Goal: Task Accomplishment & Management: Complete application form

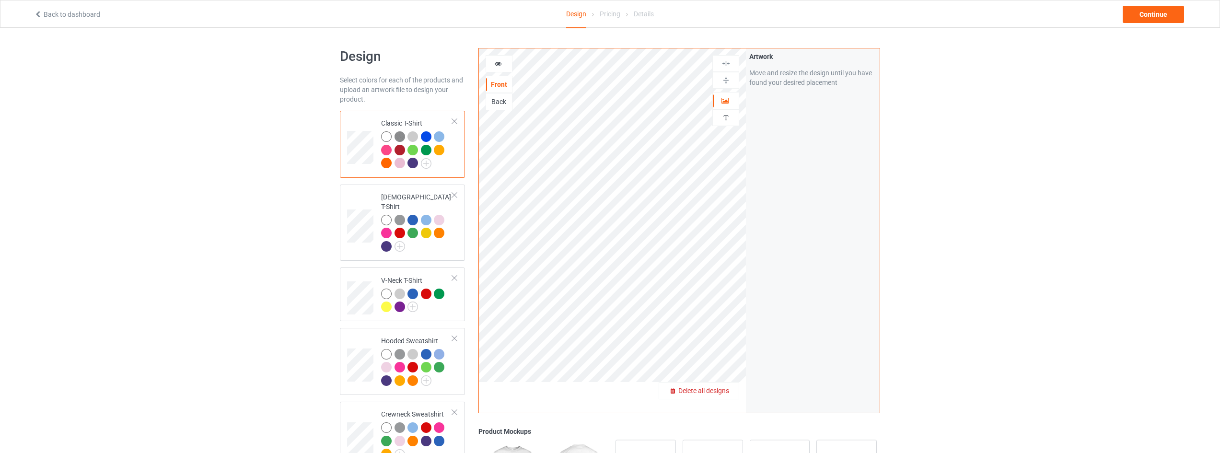
click at [716, 393] on span "Delete all designs" at bounding box center [703, 391] width 51 height 8
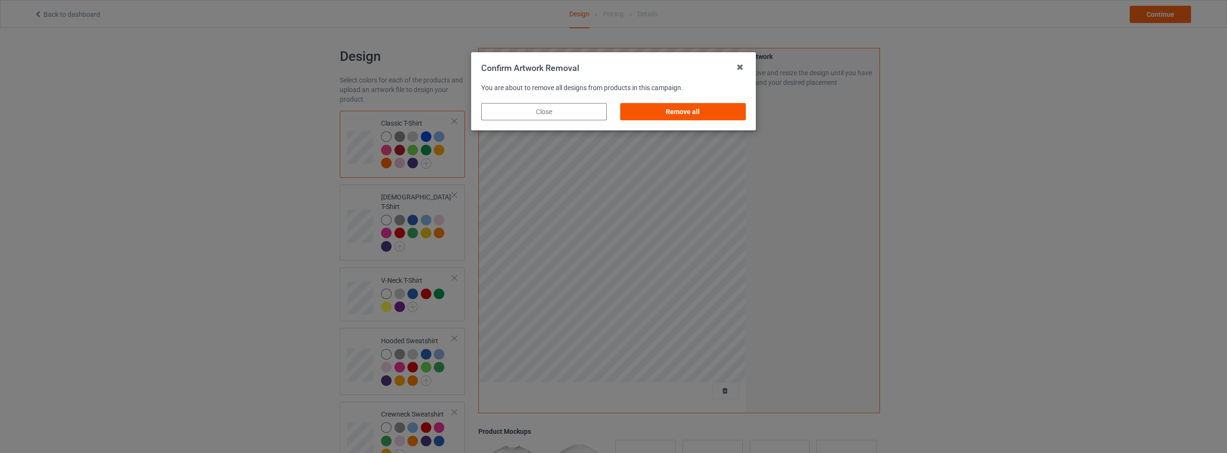
click at [707, 113] on div "Remove all" at bounding box center [683, 111] width 126 height 17
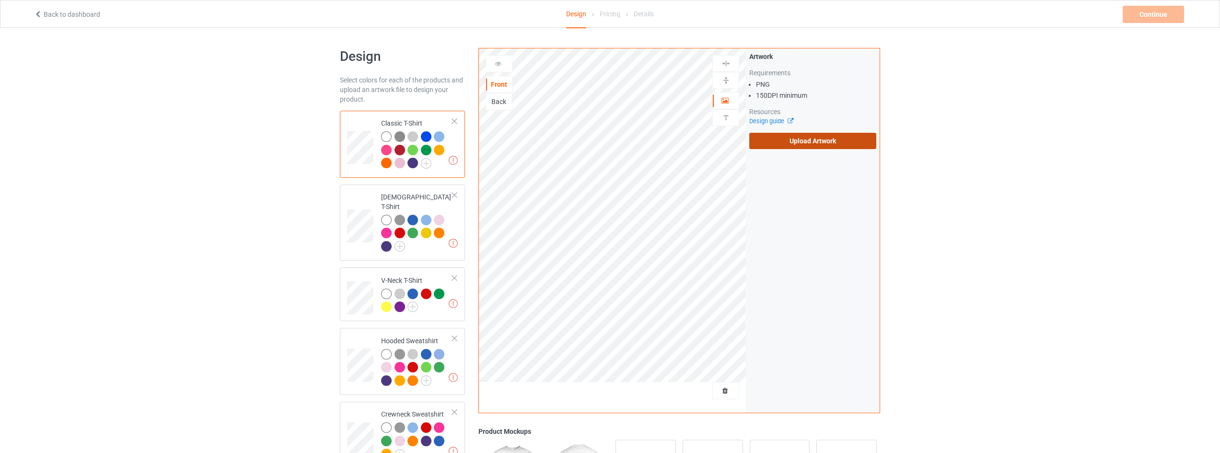
click at [791, 141] on label "Upload Artwork" at bounding box center [812, 141] width 127 height 16
click at [0, 0] on input "Upload Artwork" at bounding box center [0, 0] width 0 height 0
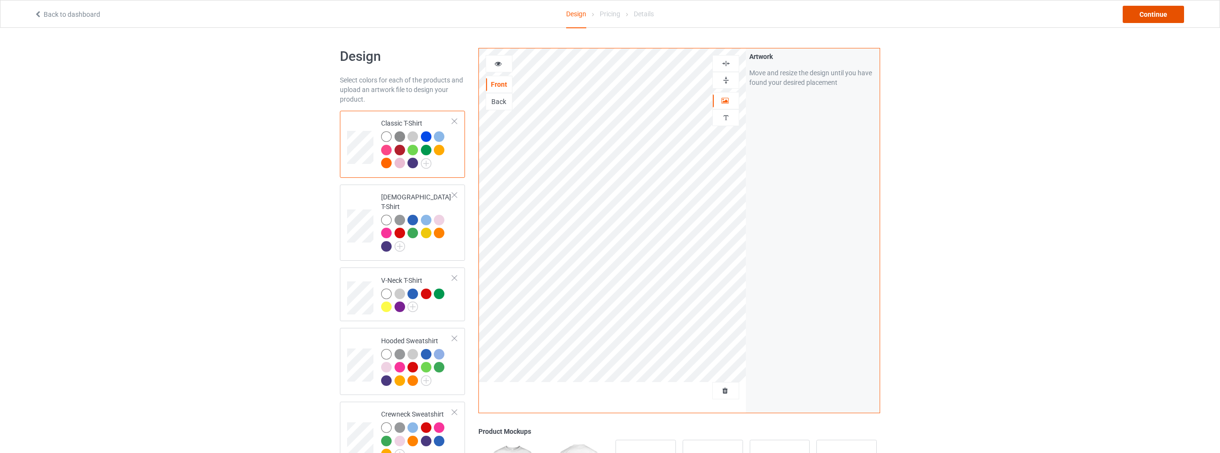
click at [1157, 12] on div "Continue" at bounding box center [1152, 14] width 61 height 17
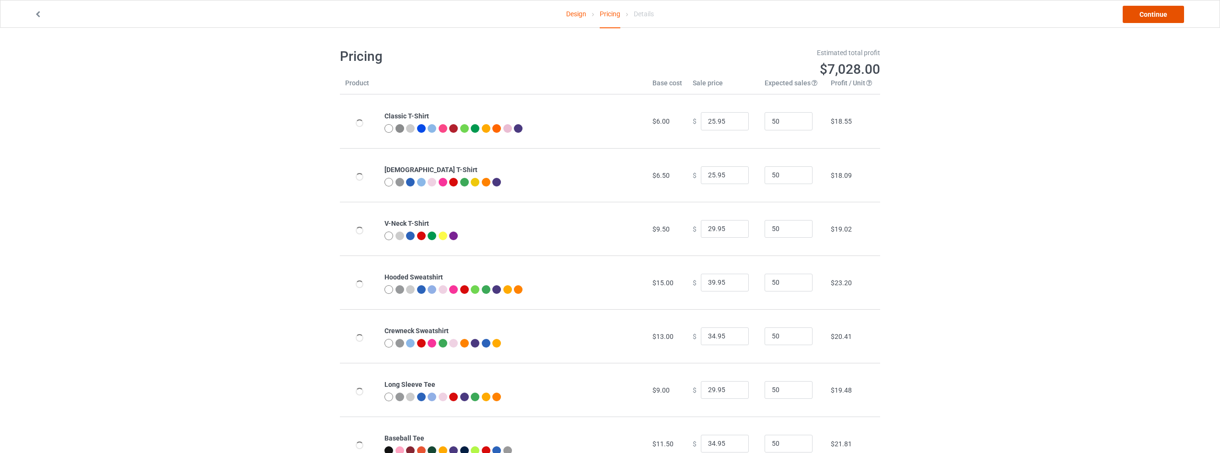
click at [1153, 17] on link "Continue" at bounding box center [1152, 14] width 61 height 17
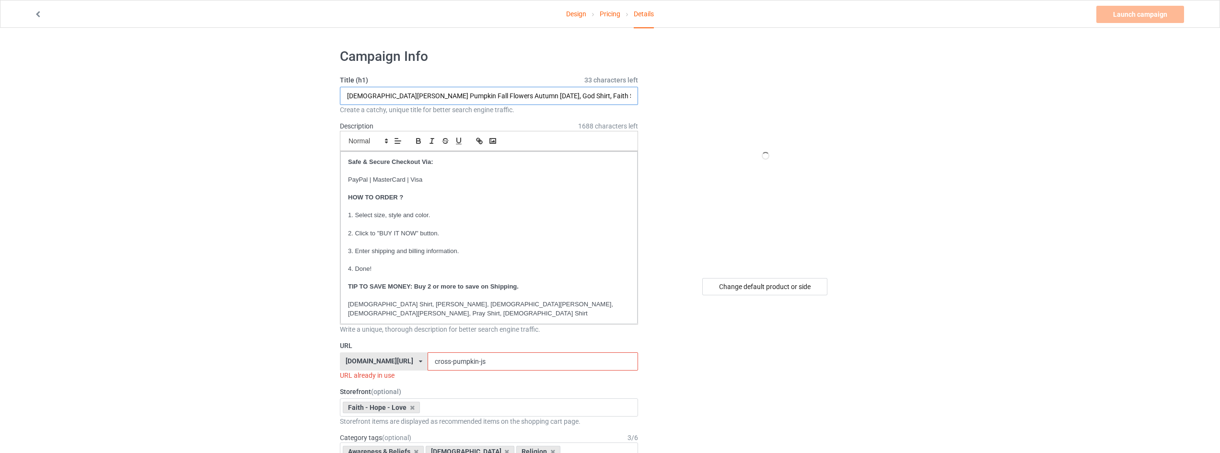
click at [414, 95] on input "Christian Cross Pumpkin Fall Flowers Autumn Thanksgiving, God Shirt, Faith Shir…" at bounding box center [489, 96] width 298 height 18
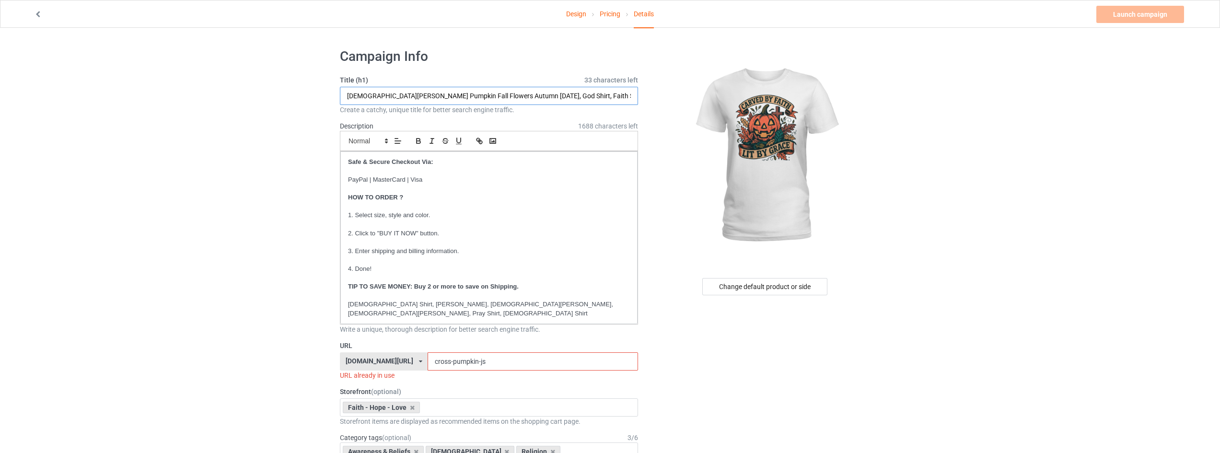
drag, startPoint x: 523, startPoint y: 94, endPoint x: 0, endPoint y: 115, distance: 523.7
type input "Carved By Faith Lit By Grace, God Shirt, Faith Shirt, Christian Shirt, Jesus Sh…"
drag, startPoint x: 486, startPoint y: 351, endPoint x: 311, endPoint y: 351, distance: 174.9
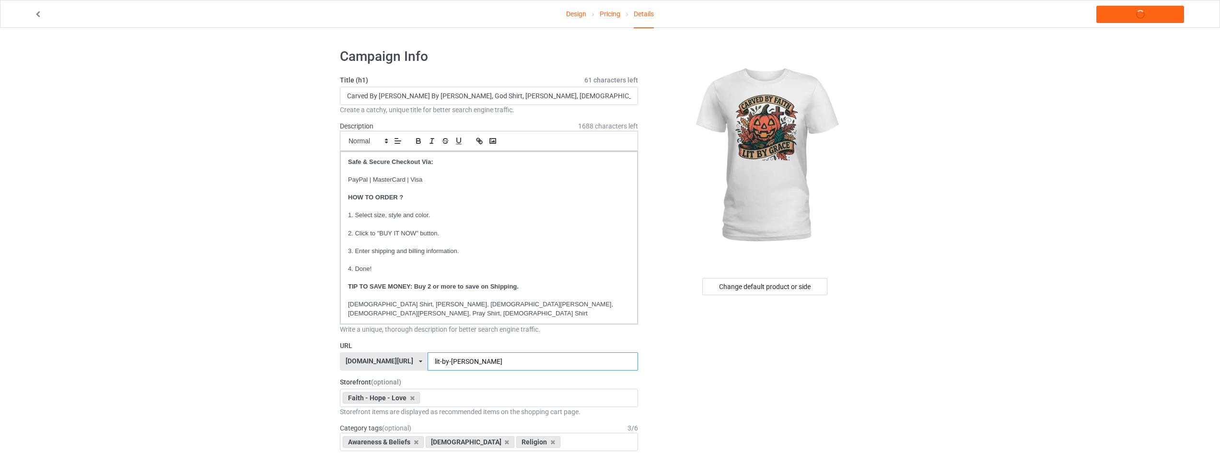
type input "lit-by-grace-js"
click at [1143, 15] on link "Launch campaign" at bounding box center [1140, 14] width 88 height 17
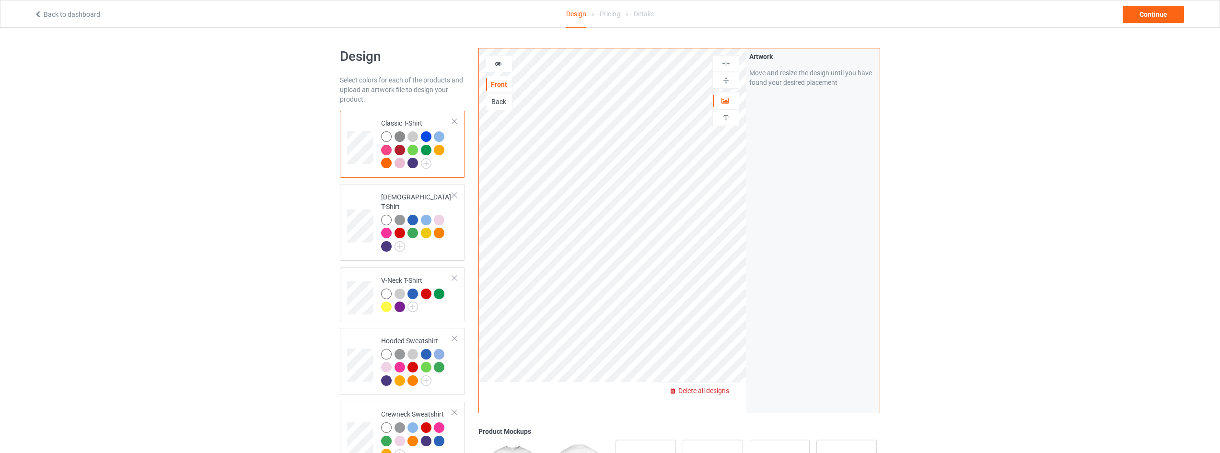
click at [720, 391] on span "Delete all designs" at bounding box center [703, 391] width 51 height 8
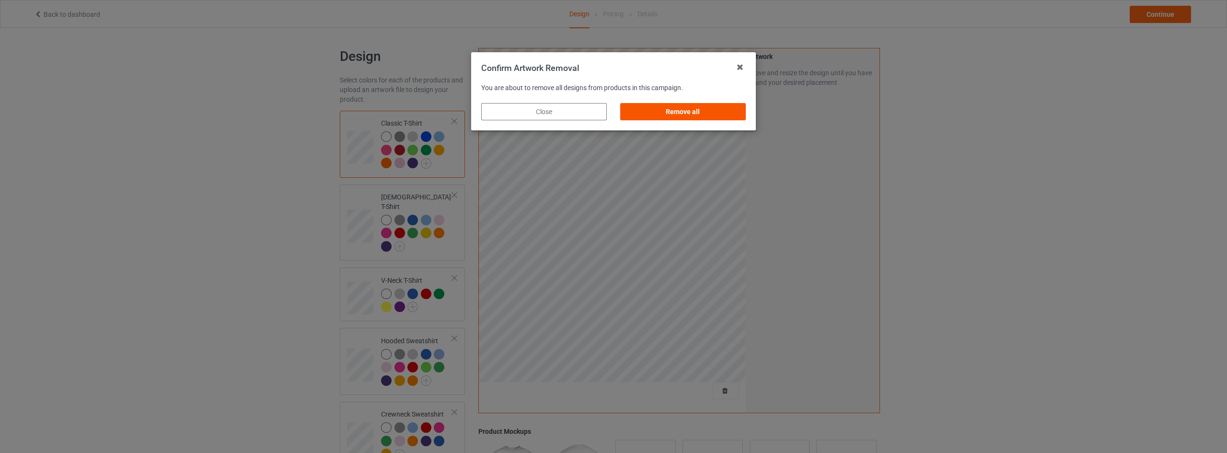
click at [690, 113] on div "Remove all" at bounding box center [683, 111] width 126 height 17
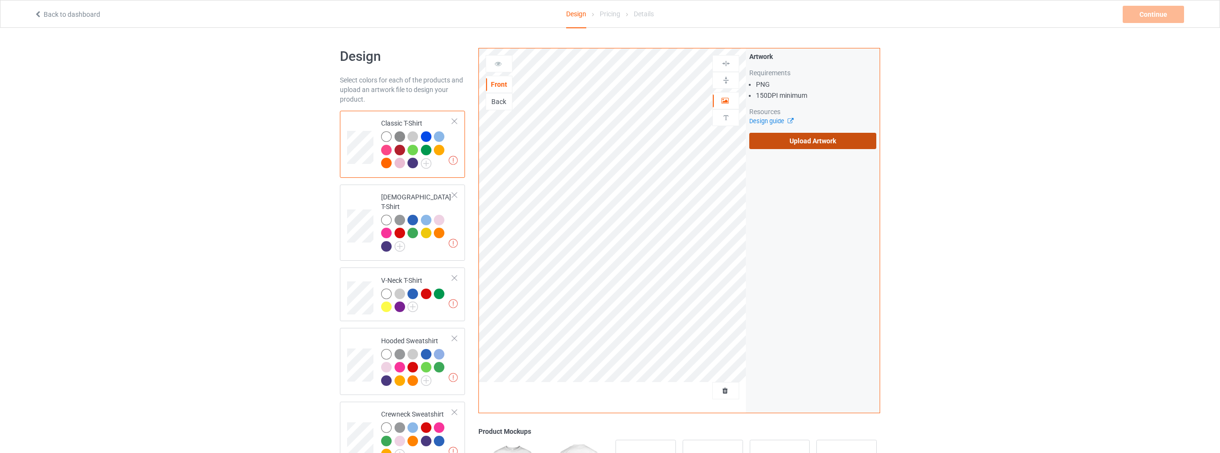
click at [798, 147] on label "Upload Artwork" at bounding box center [812, 141] width 127 height 16
click at [0, 0] on input "Upload Artwork" at bounding box center [0, 0] width 0 height 0
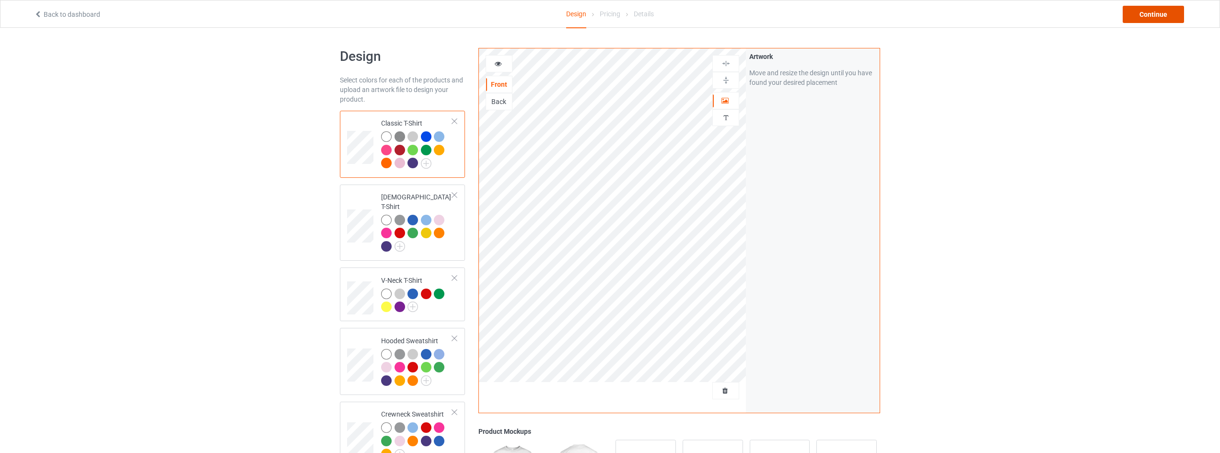
click at [1134, 10] on div "Continue" at bounding box center [1152, 14] width 61 height 17
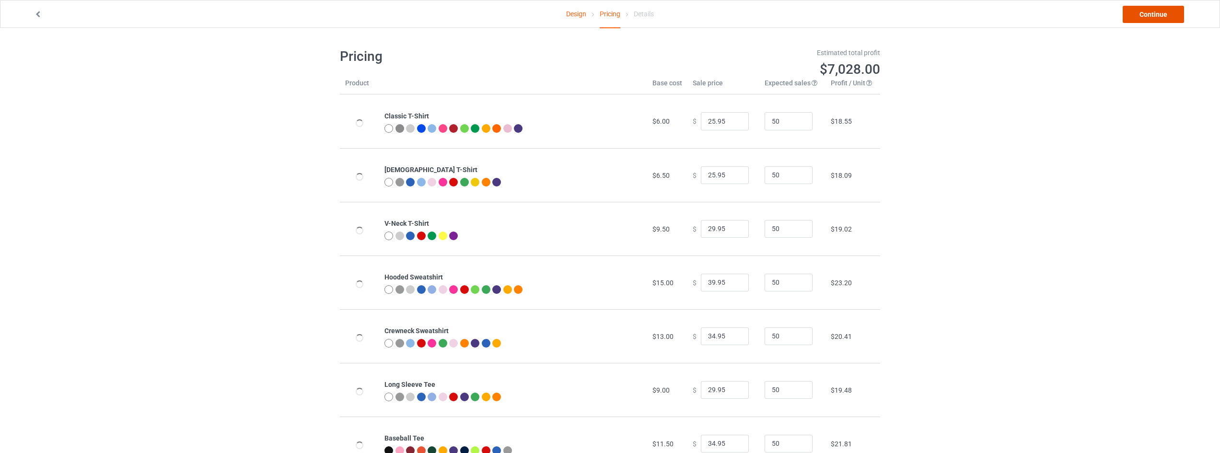
click at [1152, 10] on link "Continue" at bounding box center [1152, 14] width 61 height 17
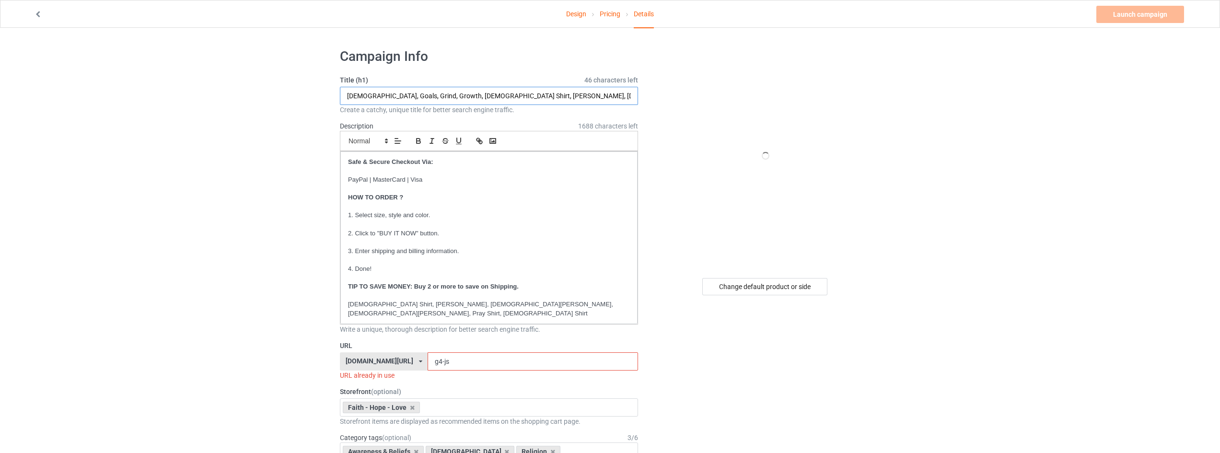
drag, startPoint x: 423, startPoint y: 93, endPoint x: 181, endPoint y: 112, distance: 242.7
type input "Worship Through The Worry, God Shirt, Faith Shirt, Christian Shirt, Jesus Shirt…"
drag, startPoint x: 450, startPoint y: 353, endPoint x: 420, endPoint y: 353, distance: 29.7
click at [424, 353] on div "faithhopeloveshirts.com/ animalplanetclothing.com/ besthippiestyles.com/ clawsa…" at bounding box center [489, 361] width 298 height 18
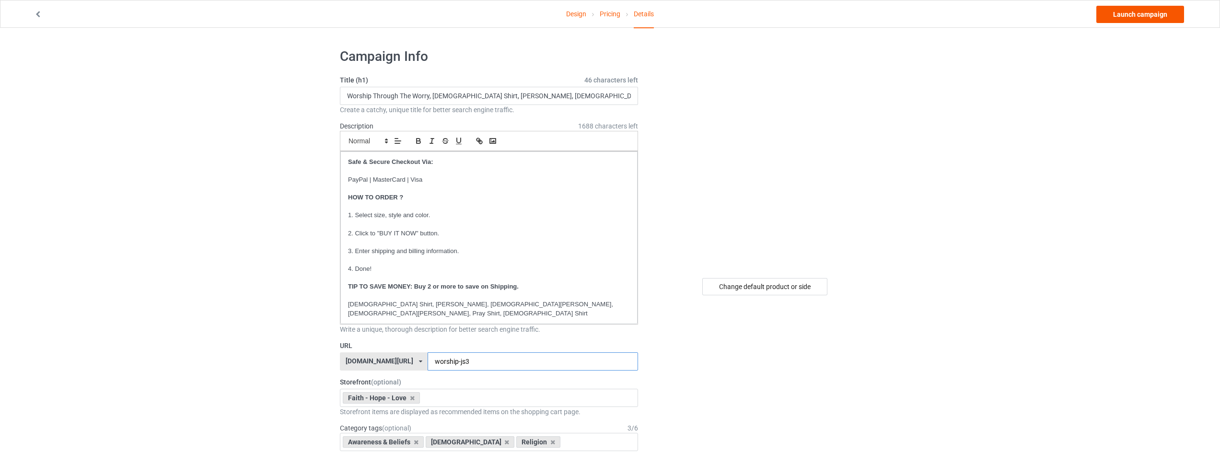
type input "worship-js3"
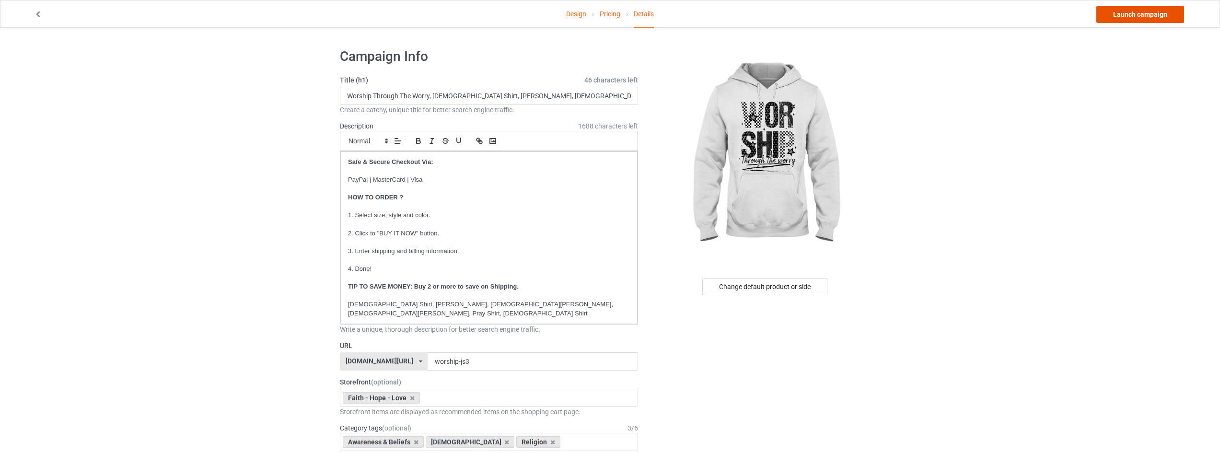
click at [1137, 15] on link "Launch campaign" at bounding box center [1140, 14] width 88 height 17
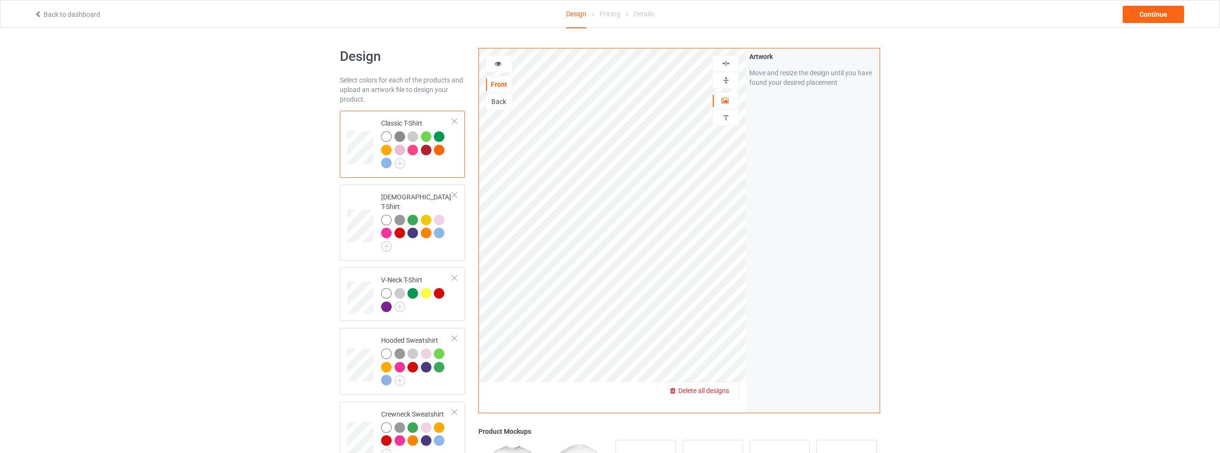
click at [721, 394] on span "Delete all designs" at bounding box center [703, 391] width 51 height 8
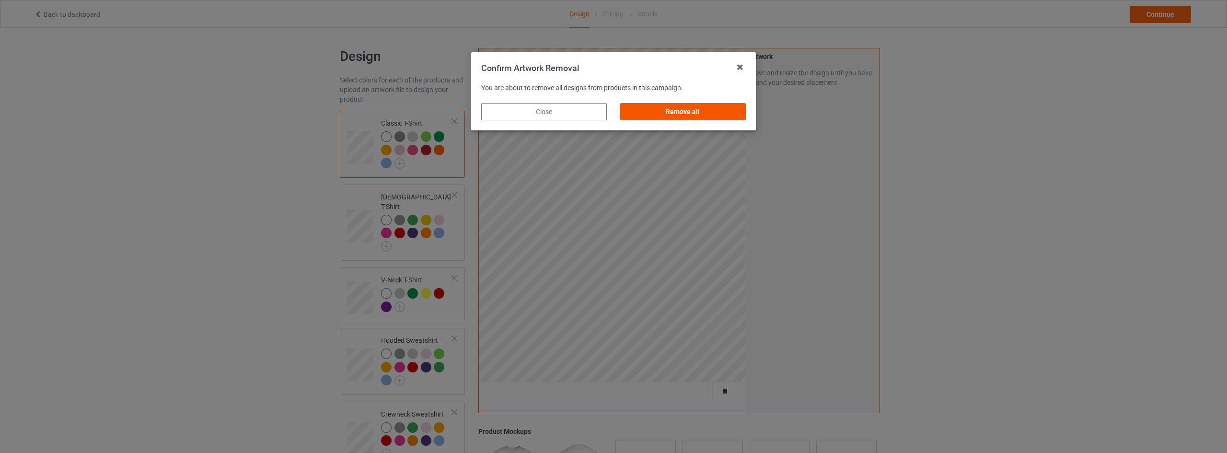
click at [699, 111] on div "Remove all" at bounding box center [683, 111] width 126 height 17
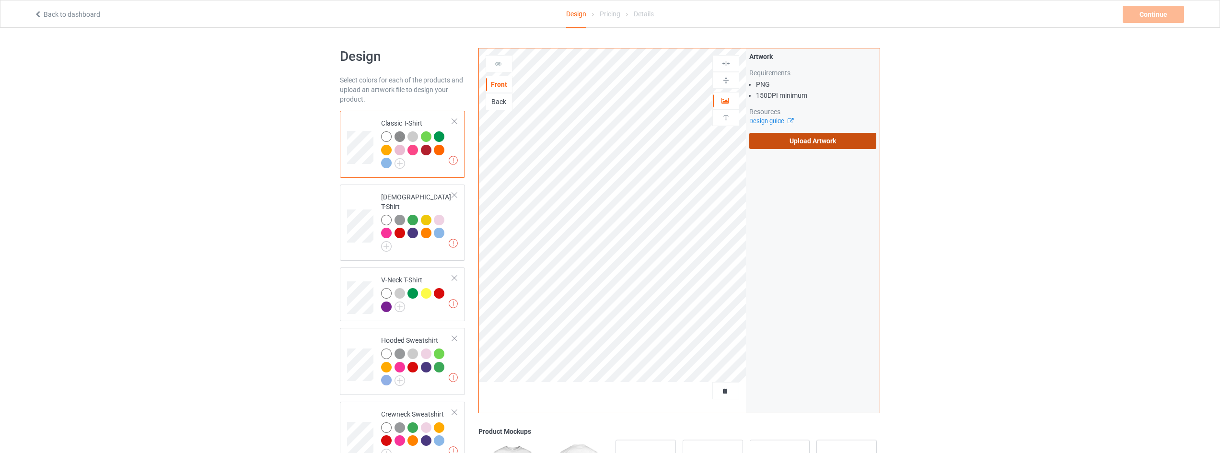
click at [831, 141] on label "Upload Artwork" at bounding box center [812, 141] width 127 height 16
click at [0, 0] on input "Upload Artwork" at bounding box center [0, 0] width 0 height 0
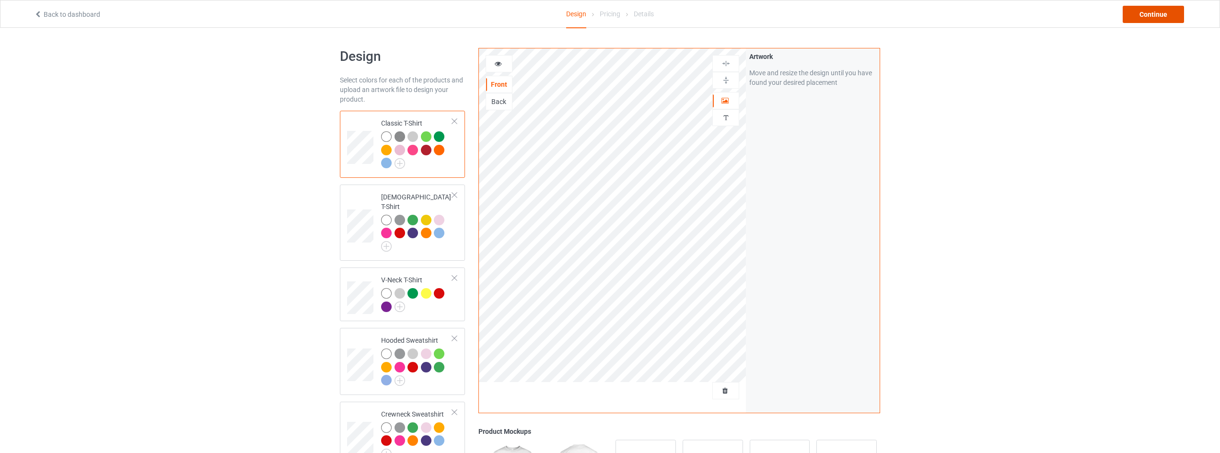
click at [1151, 14] on div "Continue" at bounding box center [1152, 14] width 61 height 17
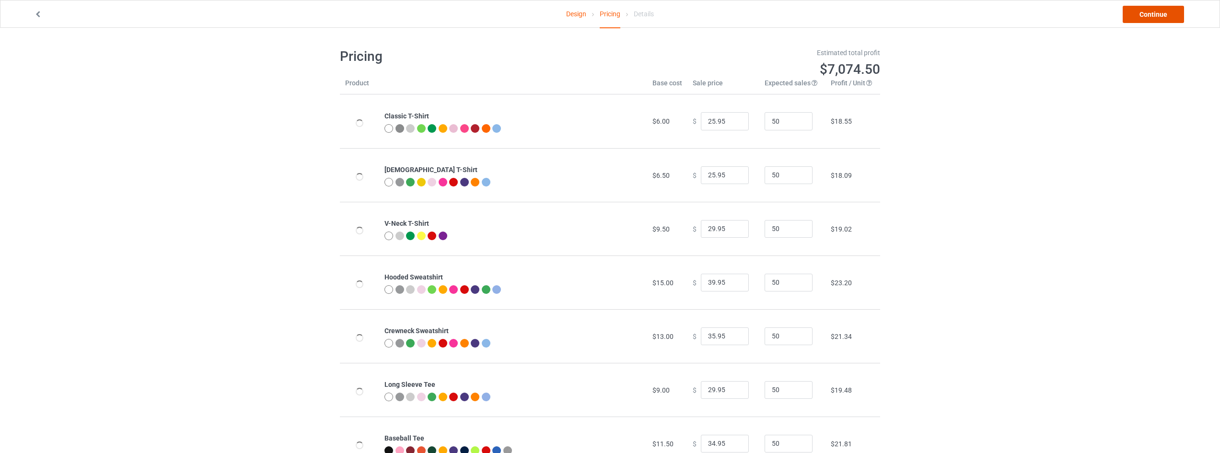
click at [1151, 14] on link "Continue" at bounding box center [1152, 14] width 61 height 17
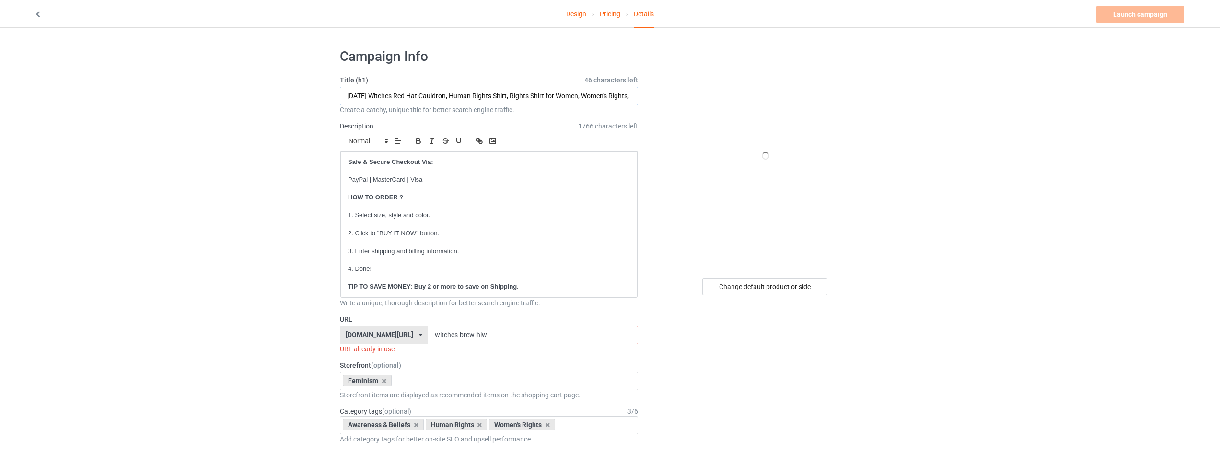
drag, startPoint x: 456, startPoint y: 93, endPoint x: 245, endPoint y: 94, distance: 211.3
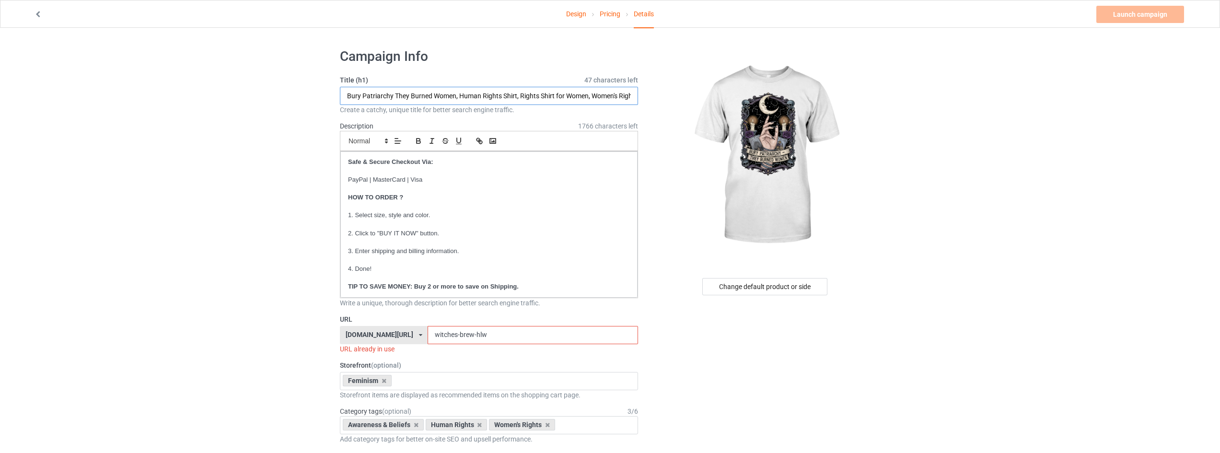
type input "Bury Patriarchy They Burned Women, Human Rights Shirt, Rights Shirt for Women, …"
drag, startPoint x: 499, startPoint y: 337, endPoint x: 367, endPoint y: 335, distance: 132.3
click at [373, 337] on div "strongwomenstore.com/ animalplanetclothing.com/ besthippiestyles.com/ clawsandc…" at bounding box center [489, 335] width 298 height 18
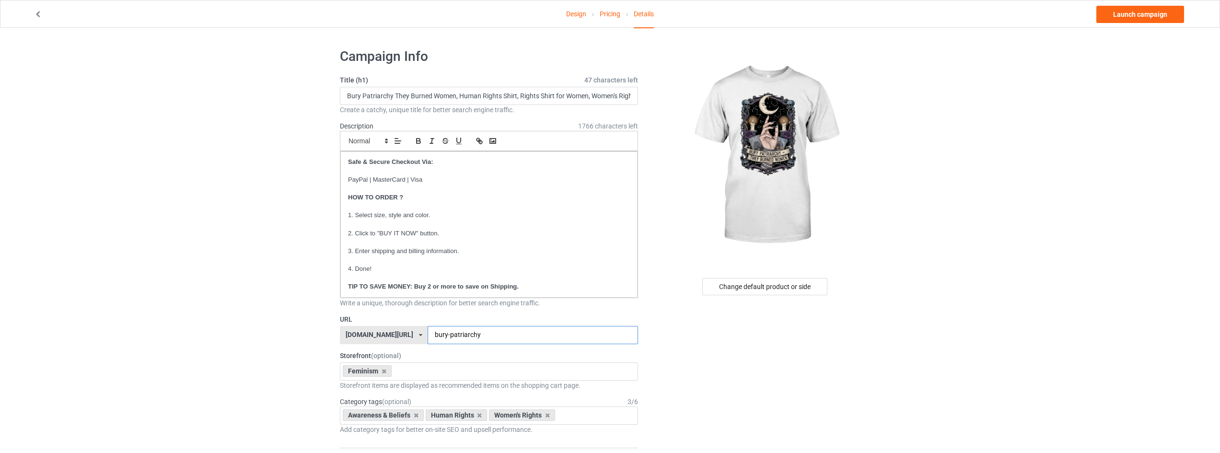
type input "bury-patriarchy"
click at [1140, 13] on link "Launch campaign" at bounding box center [1140, 14] width 88 height 17
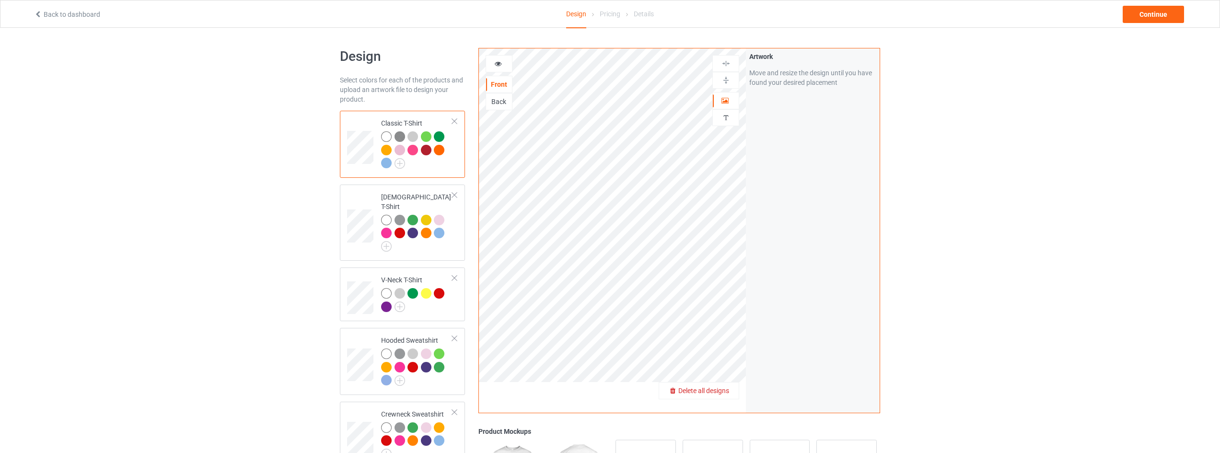
click at [724, 393] on span "Delete all designs" at bounding box center [703, 391] width 51 height 8
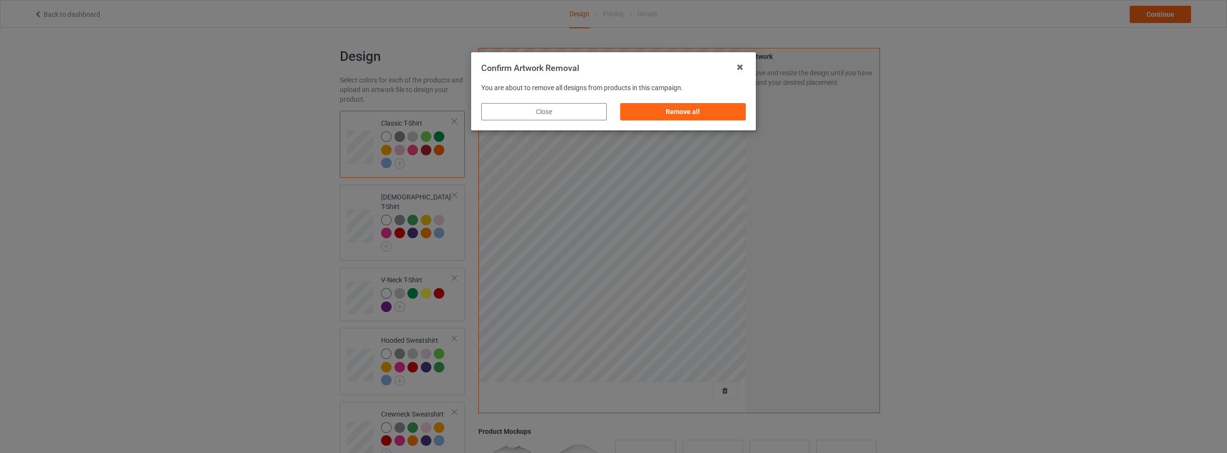
drag, startPoint x: 688, startPoint y: 108, endPoint x: 723, endPoint y: 111, distance: 35.1
click at [689, 107] on div "Remove all" at bounding box center [683, 111] width 126 height 17
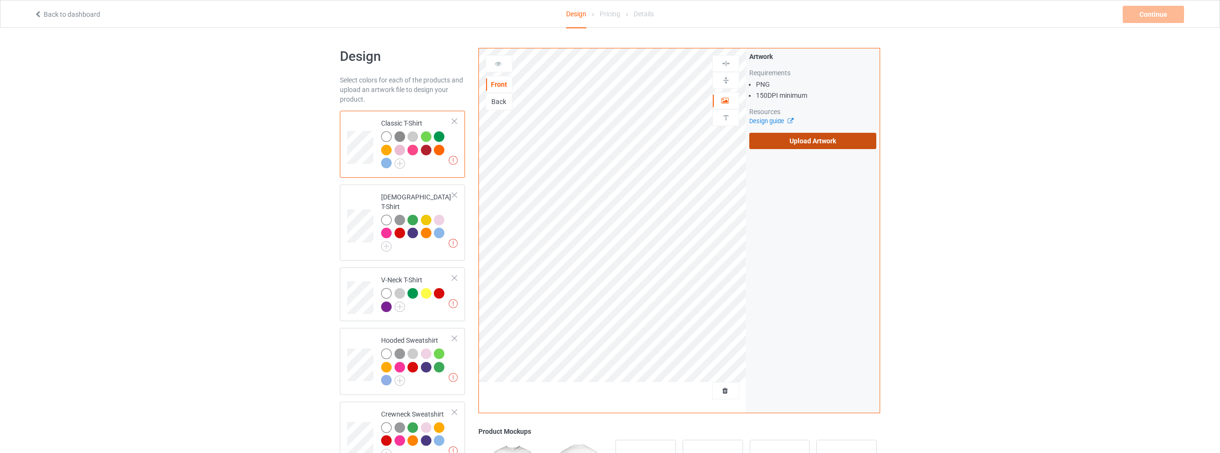
click at [815, 139] on label "Upload Artwork" at bounding box center [812, 141] width 127 height 16
click at [0, 0] on input "Upload Artwork" at bounding box center [0, 0] width 0 height 0
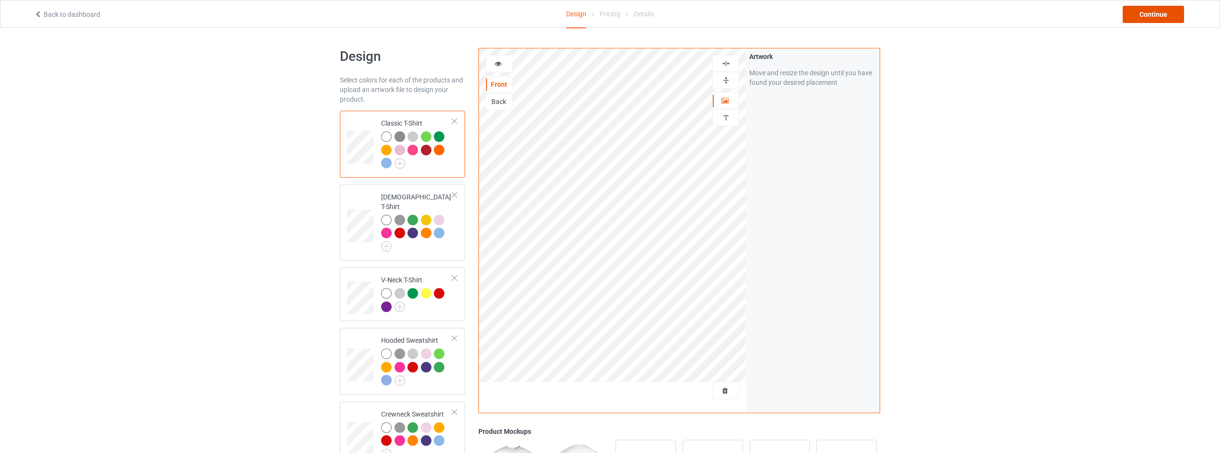
click at [1154, 15] on div "Continue" at bounding box center [1152, 14] width 61 height 17
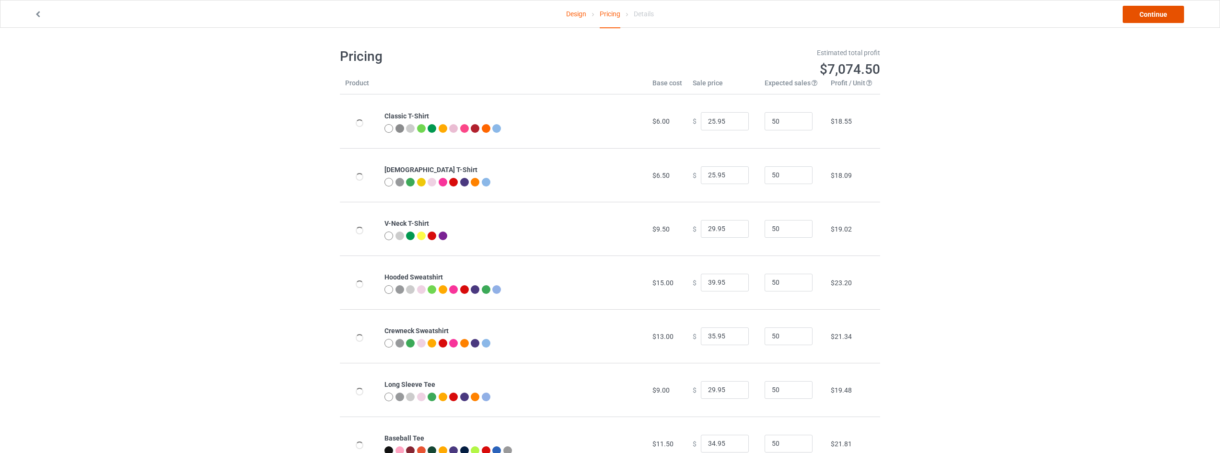
click at [1154, 15] on link "Continue" at bounding box center [1152, 14] width 61 height 17
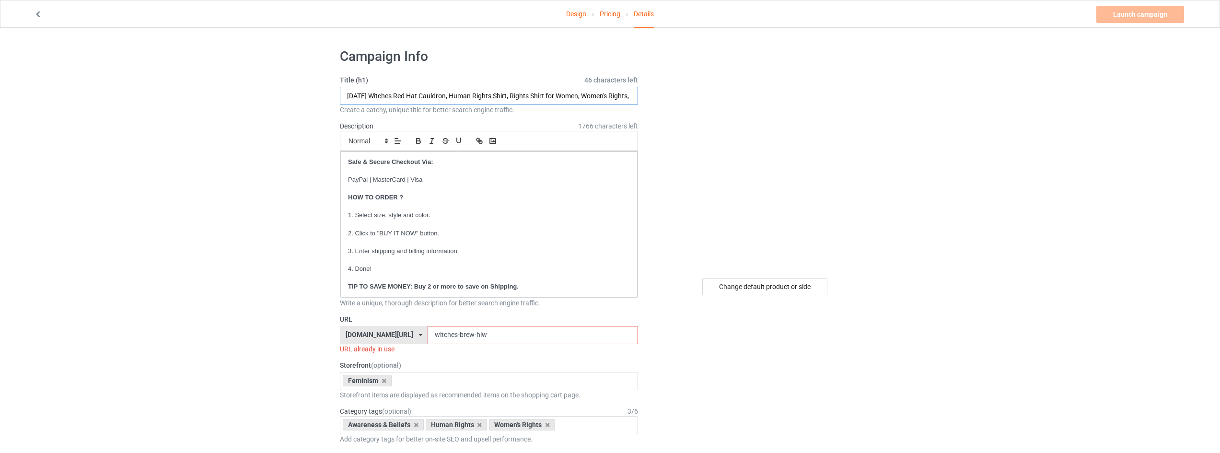
drag, startPoint x: 406, startPoint y: 94, endPoint x: 457, endPoint y: 94, distance: 50.3
click at [457, 94] on input "Halloween Witches Red Hat Cauldron, Human Rights Shirt, Rights Shirt for Women,…" at bounding box center [489, 96] width 298 height 18
type input "Halloween Witches Girls Will Be Girls, Human Rights Shirt, Rights Shirt for Wom…"
drag, startPoint x: 495, startPoint y: 335, endPoint x: 351, endPoint y: 330, distance: 144.3
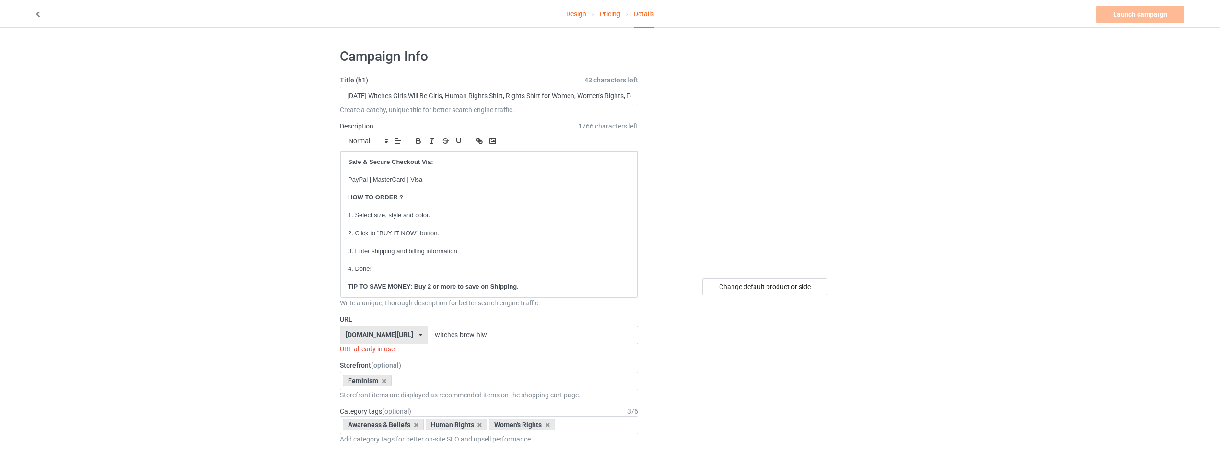
click at [355, 330] on div "strongwomenstore.com/ animalplanetclothing.com/ besthippiestyles.com/ clawsandc…" at bounding box center [489, 335] width 298 height 18
click at [484, 337] on input "witches-brew-hlw" at bounding box center [532, 335] width 210 height 18
click at [470, 334] on input "witches-brew-hlw" at bounding box center [532, 335] width 210 height 18
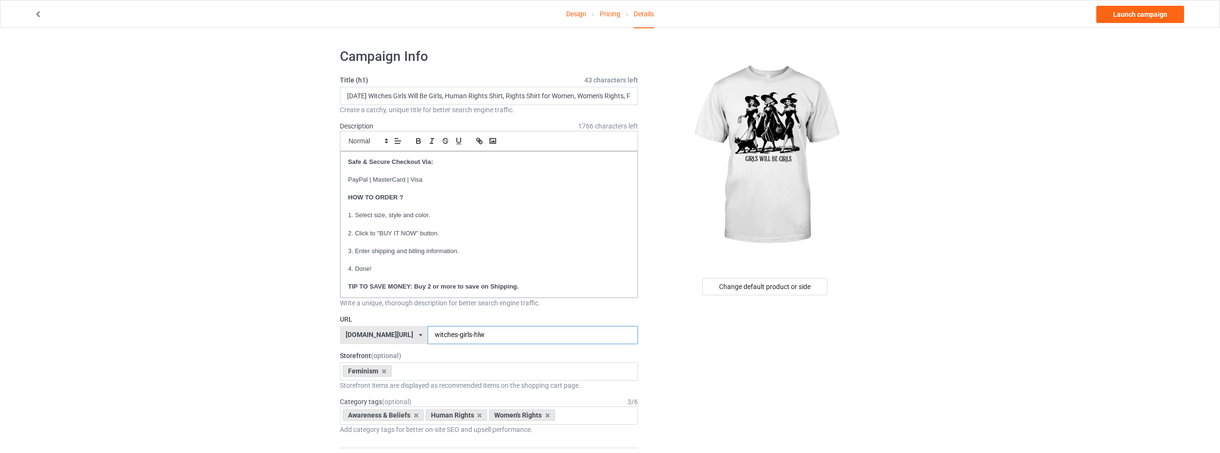
type input "witches-girls-hlw"
click at [1146, 11] on link "Launch campaign" at bounding box center [1140, 14] width 88 height 17
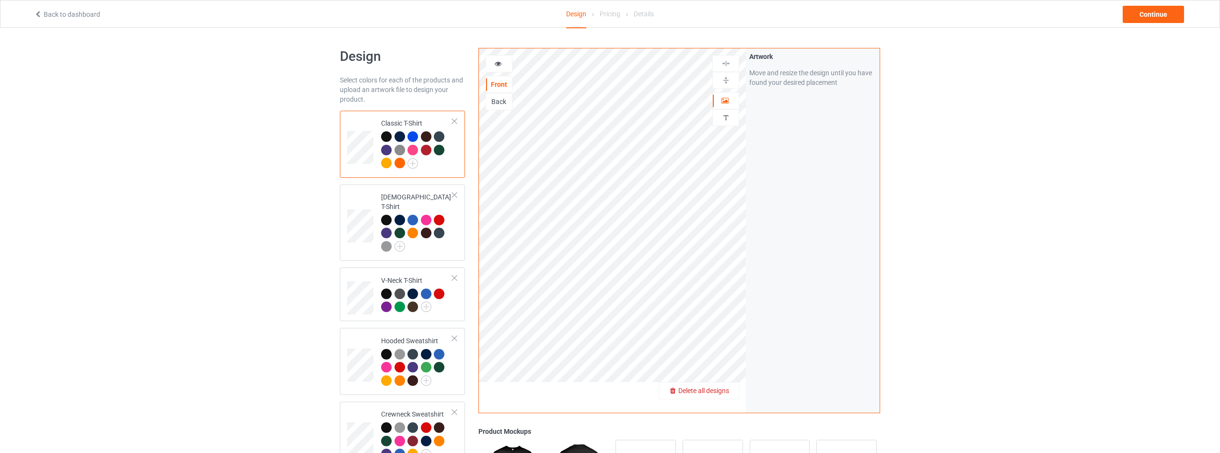
click at [721, 391] on span "Delete all designs" at bounding box center [703, 391] width 51 height 8
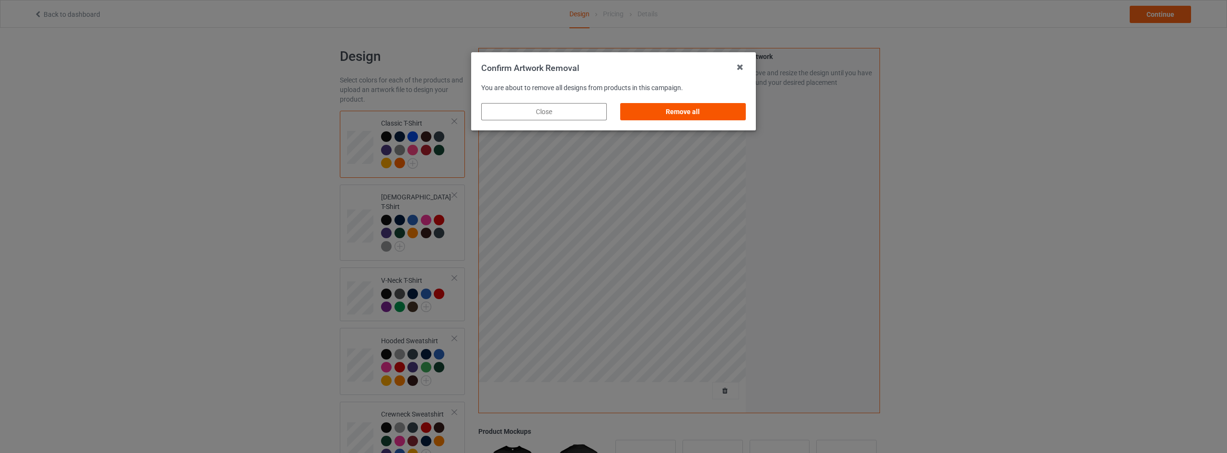
click at [706, 112] on div "Remove all" at bounding box center [683, 111] width 126 height 17
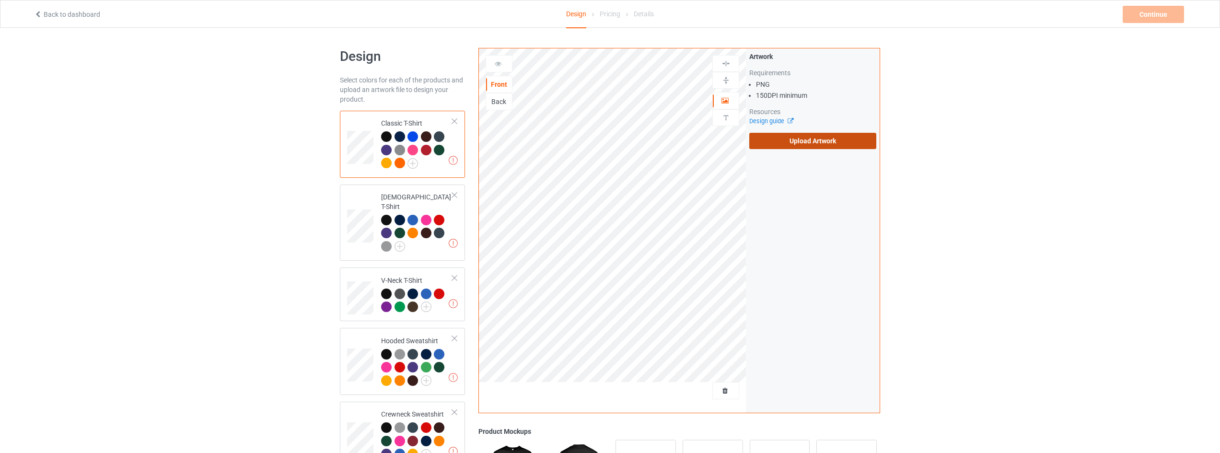
click at [806, 143] on label "Upload Artwork" at bounding box center [812, 141] width 127 height 16
click at [0, 0] on input "Upload Artwork" at bounding box center [0, 0] width 0 height 0
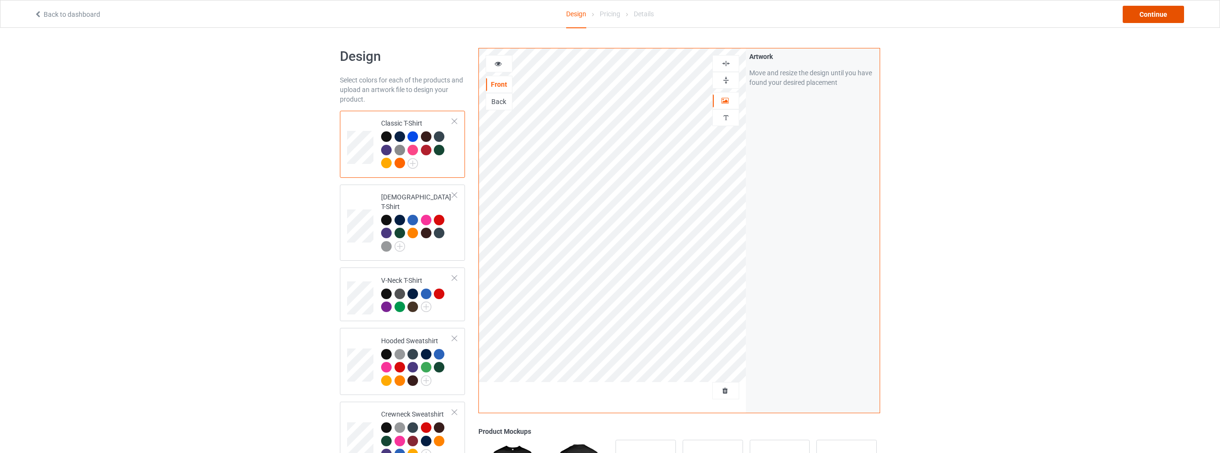
click at [1157, 16] on div "Continue" at bounding box center [1152, 14] width 61 height 17
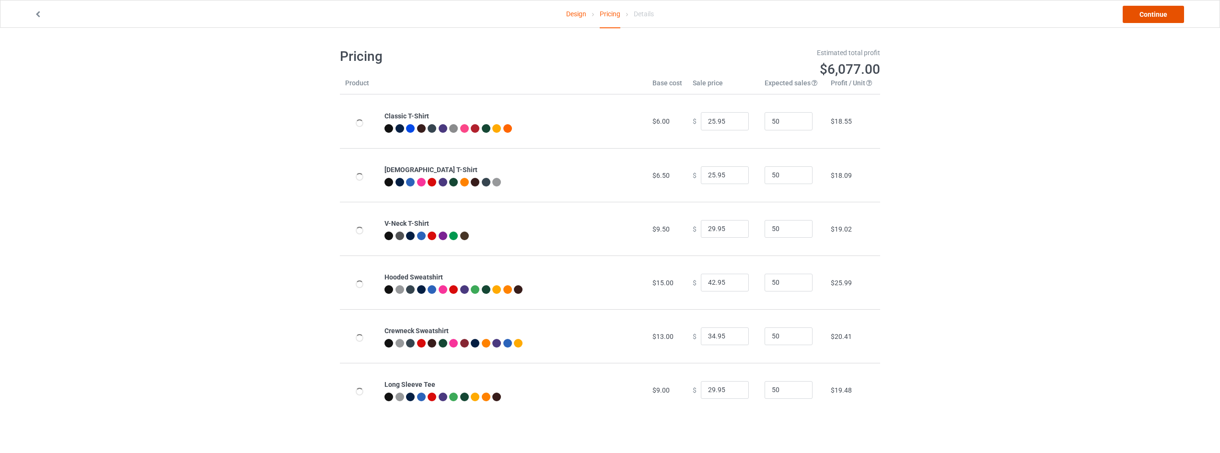
click at [1157, 16] on link "Continue" at bounding box center [1152, 14] width 61 height 17
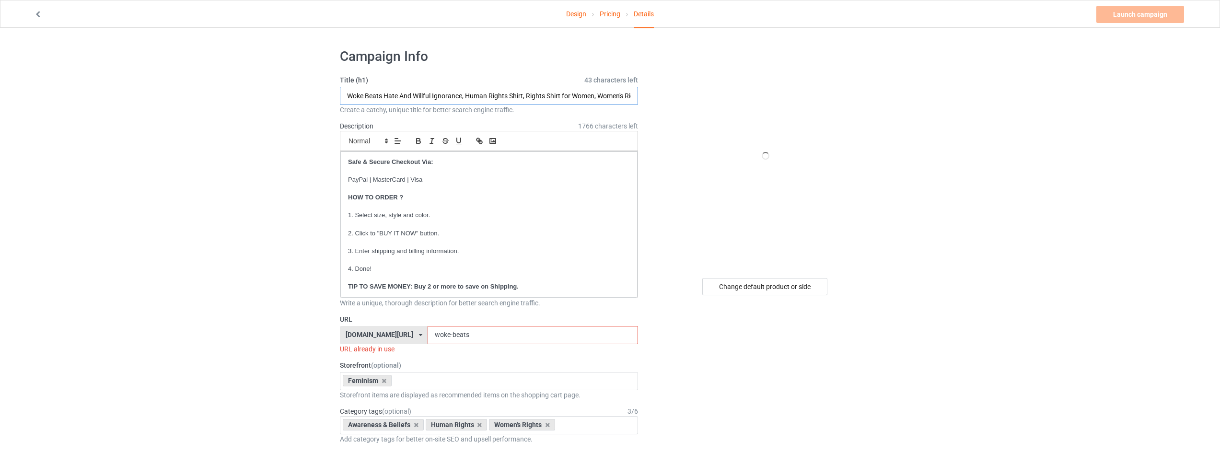
drag, startPoint x: 462, startPoint y: 96, endPoint x: 278, endPoint y: 89, distance: 184.6
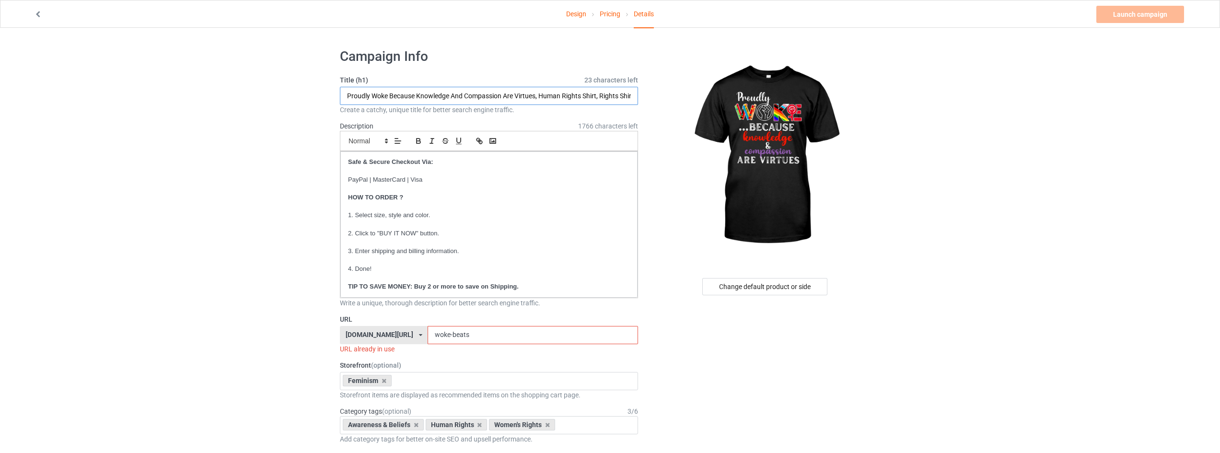
type input "Proudly Woke Because Knowledge And Compassion Are Virtues, Human Rights Shirt, …"
drag, startPoint x: 486, startPoint y: 334, endPoint x: 370, endPoint y: 331, distance: 115.5
click at [375, 332] on div "[DOMAIN_NAME][URL] [DOMAIN_NAME][URL] [DOMAIN_NAME][URL] [DOMAIN_NAME][URL] [DO…" at bounding box center [489, 335] width 298 height 18
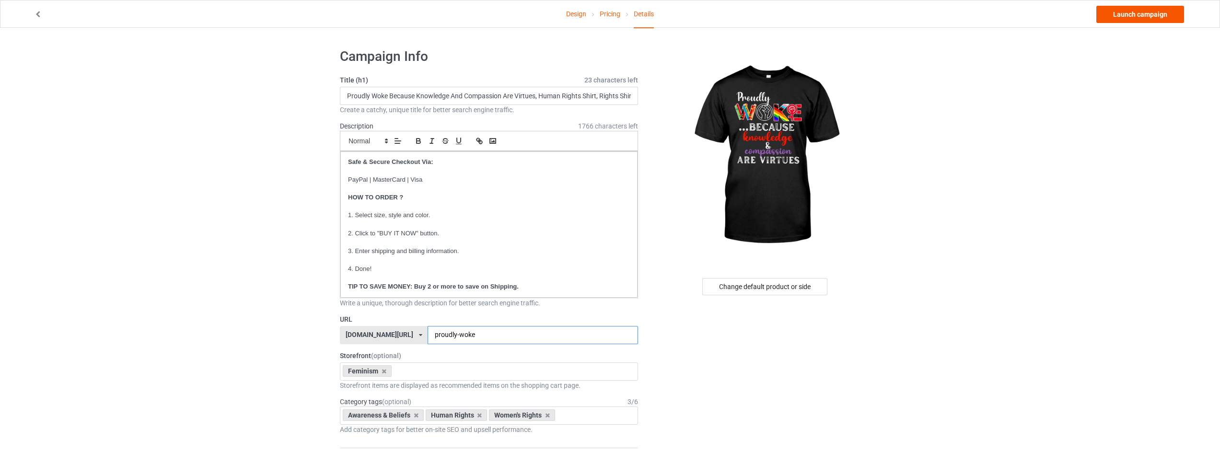
type input "proudly-woke"
drag, startPoint x: 1137, startPoint y: 17, endPoint x: 1132, endPoint y: 20, distance: 5.4
click at [1137, 17] on link "Launch campaign" at bounding box center [1140, 14] width 88 height 17
